Goal: Complete application form

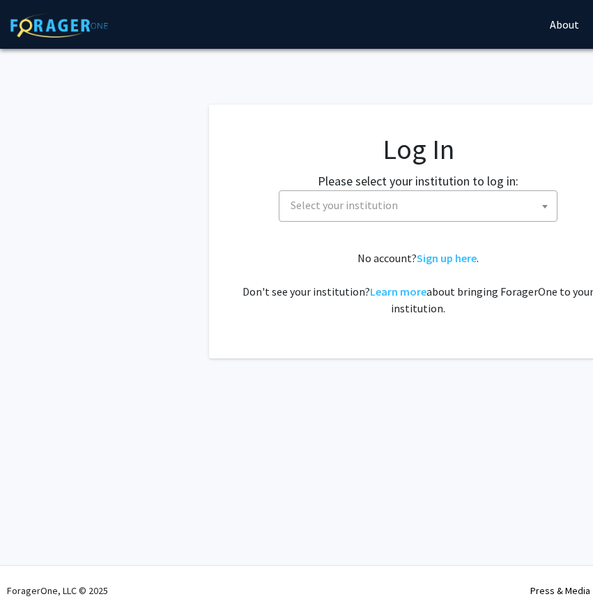
select select
click at [483, 199] on span "Select your institution" at bounding box center [421, 205] width 272 height 29
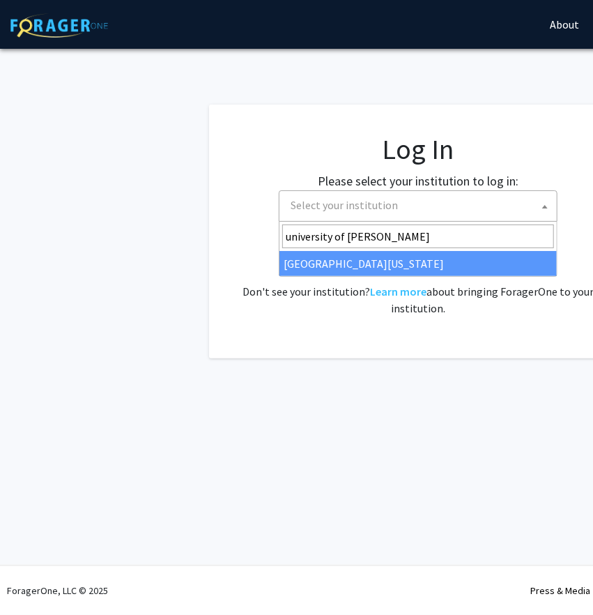
type input "university of [PERSON_NAME]"
select select "13"
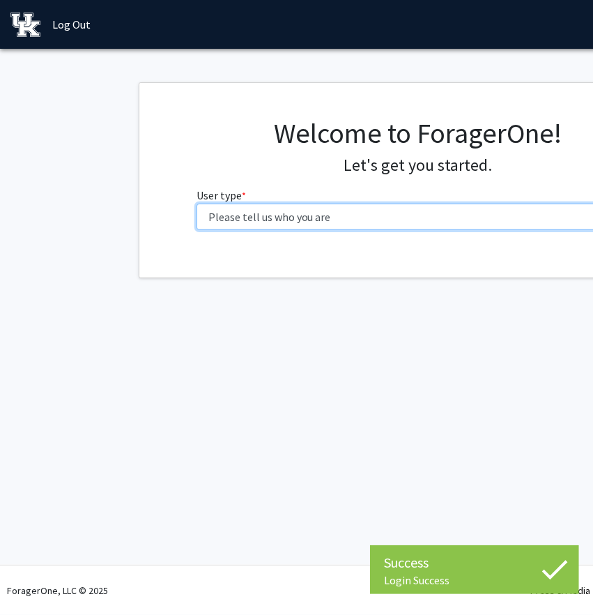
click at [364, 221] on select "Please tell us who you are Undergraduate Student Master's Student Doctoral Cand…" at bounding box center [419, 217] width 444 height 26
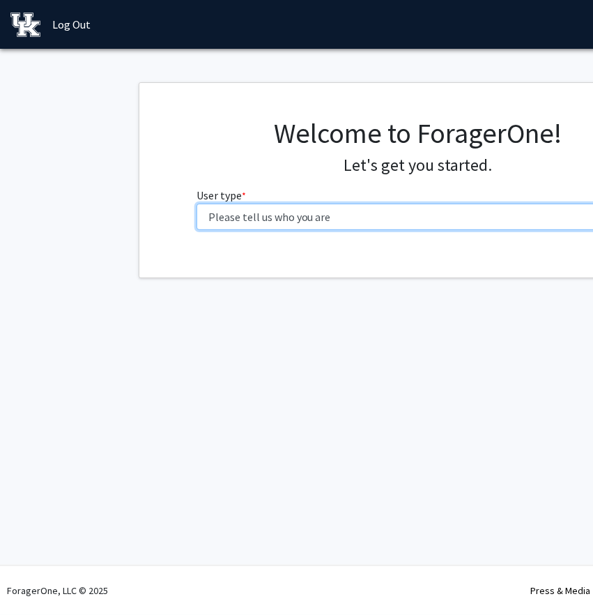
select select "1: undergrad"
click at [197, 204] on select "Please tell us who you are Undergraduate Student Master's Student Doctoral Cand…" at bounding box center [419, 217] width 444 height 26
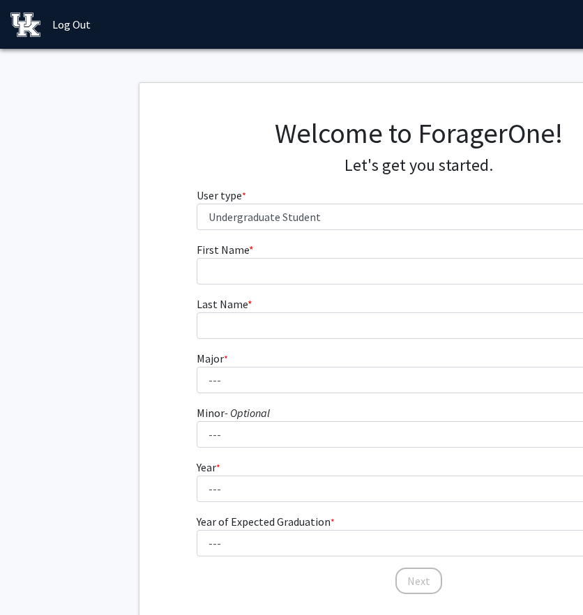
click at [332, 284] on form "First Name * required Last Name * required Major * required --- Accounting Aero…" at bounding box center [419, 411] width 444 height 340
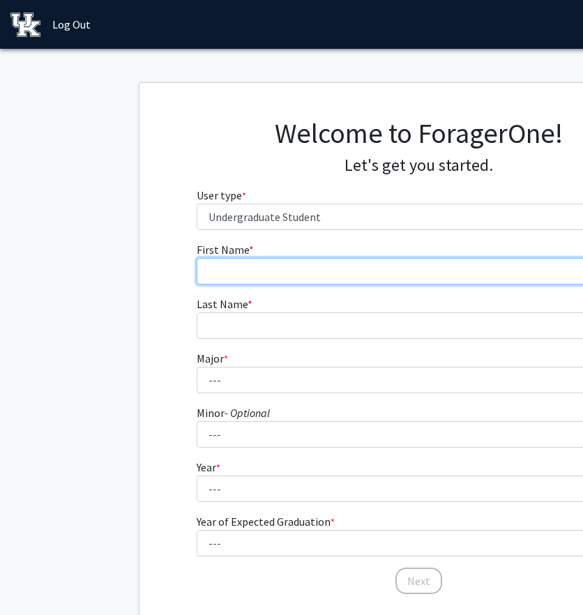
click at [333, 283] on input "First Name * required" at bounding box center [419, 271] width 444 height 26
type input "Hailey"
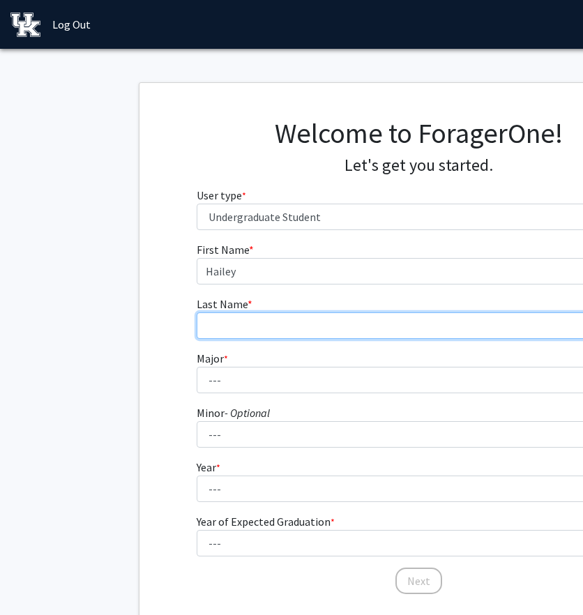
type input "[PERSON_NAME]"
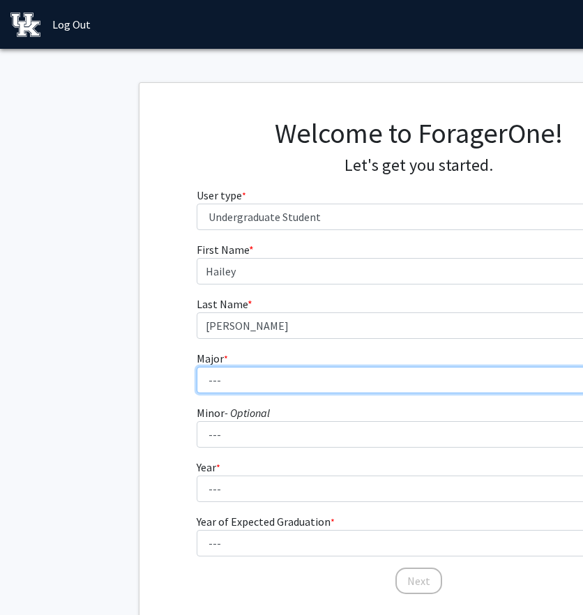
click at [276, 383] on select "--- Accounting Aerospace Engineering African American & Africana Studies Agricu…" at bounding box center [419, 380] width 444 height 26
select select "10: 847"
click at [197, 367] on select "--- Accounting Aerospace Engineering African American & Africana Studies Agricu…" at bounding box center [419, 380] width 444 height 26
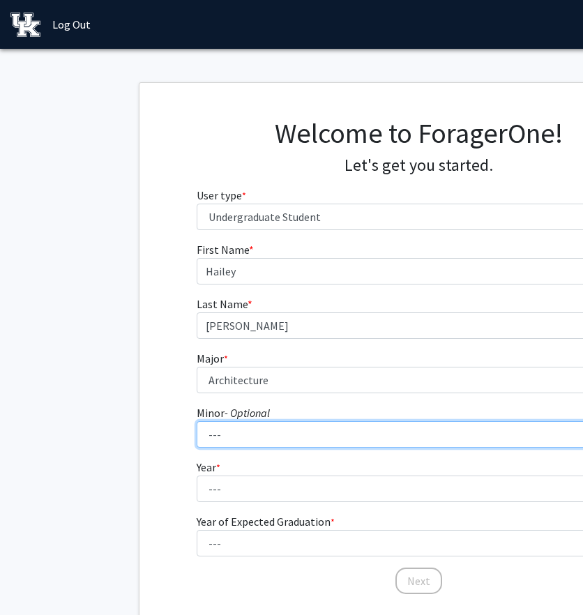
click at [243, 432] on select "--- African American & Africana Studies Agricultural Economics American Studies…" at bounding box center [419, 434] width 444 height 26
select select "22: 674"
click at [197, 421] on select "--- African American & Africana Studies Agricultural Economics American Studies…" at bounding box center [419, 434] width 444 height 26
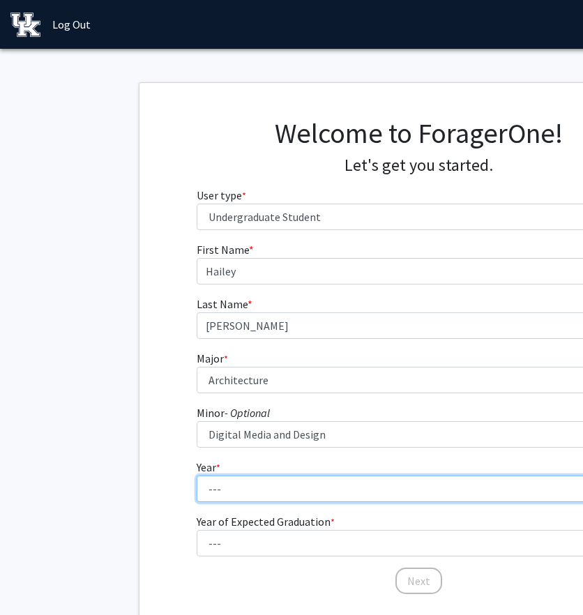
click at [263, 496] on select "--- First-year Sophomore Junior Senior Postbaccalaureate Certificate" at bounding box center [419, 488] width 444 height 26
select select "3: junior"
click at [197, 475] on select "--- First-year Sophomore Junior Senior Postbaccalaureate Certificate" at bounding box center [419, 488] width 444 height 26
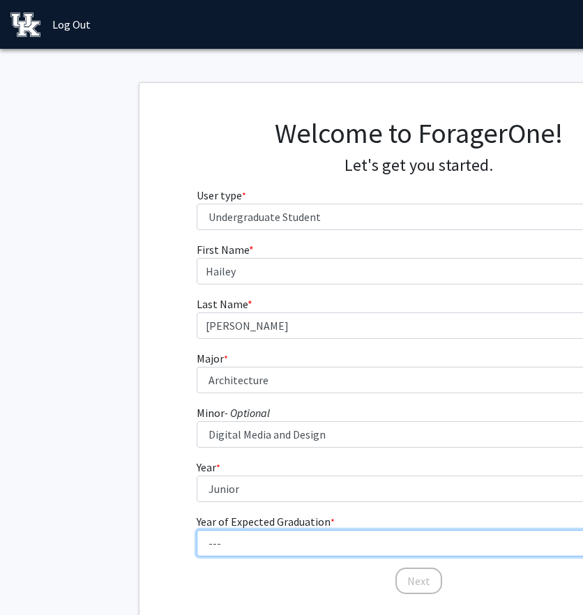
click at [259, 539] on select "--- 2025 2026 2027 2028 2029 2030 2031 2032 2033 2034" at bounding box center [419, 543] width 444 height 26
select select "2: 2026"
click at [197, 530] on select "--- 2025 2026 2027 2028 2029 2030 2031 2032 2033 2034" at bounding box center [419, 543] width 444 height 26
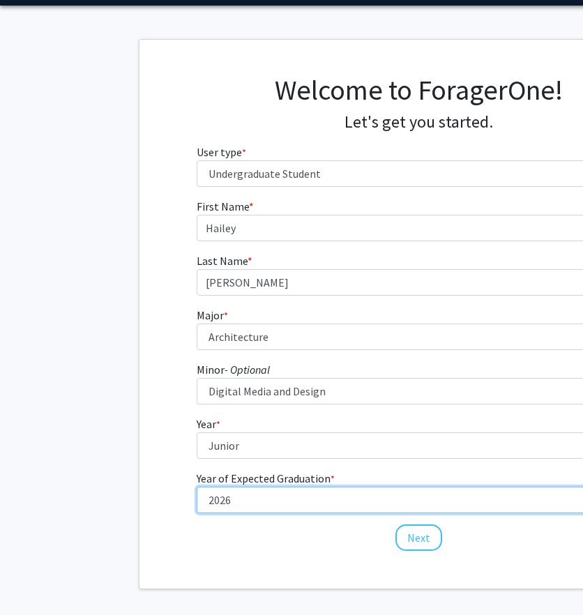
scroll to position [45, 0]
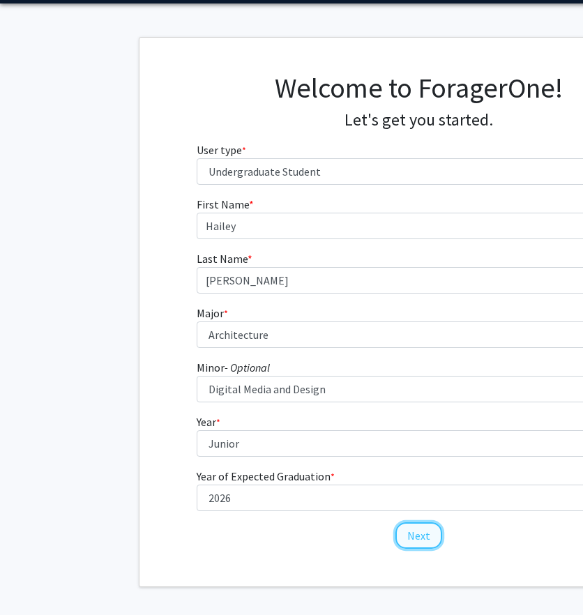
click at [406, 538] on button "Next" at bounding box center [418, 535] width 47 height 26
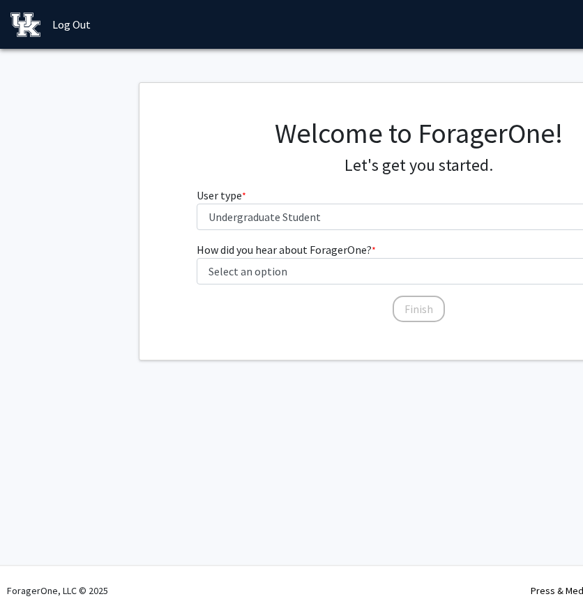
scroll to position [0, 0]
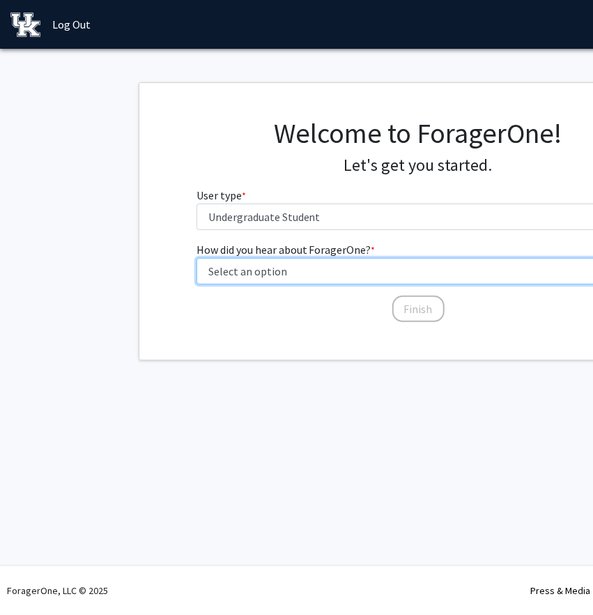
click at [330, 268] on select "Select an option Peer/student recommendation Faculty/staff recommendation Unive…" at bounding box center [419, 271] width 444 height 26
select select "4: university_email"
click at [197, 258] on select "Select an option Peer/student recommendation Faculty/staff recommendation Unive…" at bounding box center [419, 271] width 444 height 26
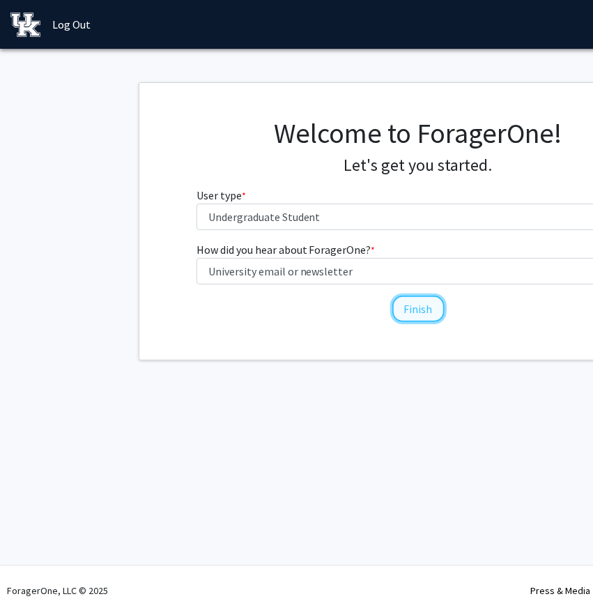
click at [420, 307] on button "Finish" at bounding box center [418, 309] width 52 height 26
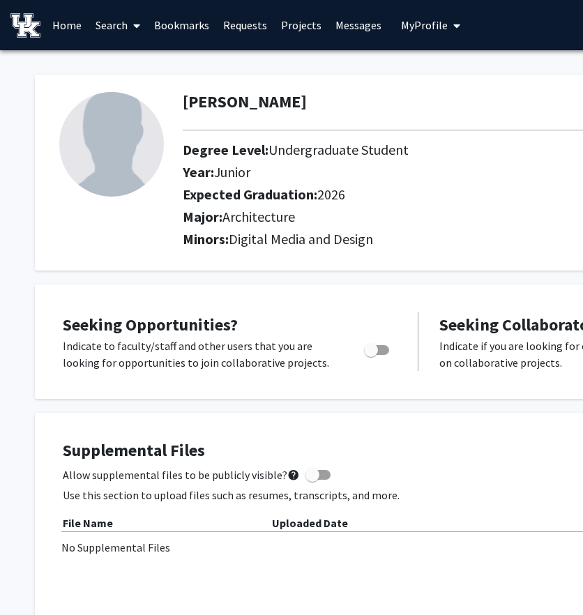
click at [120, 137] on img at bounding box center [111, 144] width 105 height 105
